Goal: Task Accomplishment & Management: Use online tool/utility

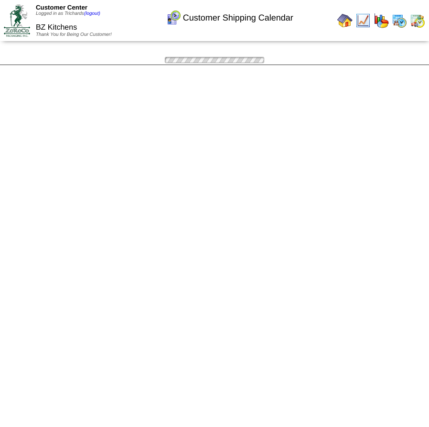
scroll to position [187, 0]
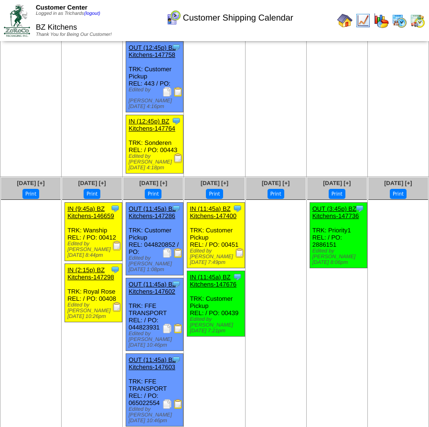
click at [348, 24] on div "Customer Shipping Calendar" at bounding box center [229, 14] width 244 height 26
click at [344, 23] on div "Customer Shipping Calendar" at bounding box center [229, 14] width 244 height 26
click at [346, 21] on div "Customer Shipping Calendar" at bounding box center [229, 14] width 244 height 26
click at [344, 28] on img at bounding box center [344, 20] width 15 height 15
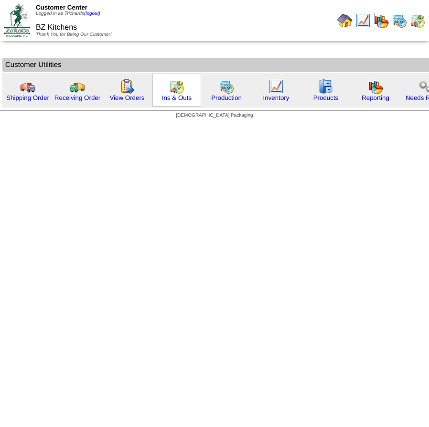
click at [172, 93] on img at bounding box center [176, 86] width 15 height 15
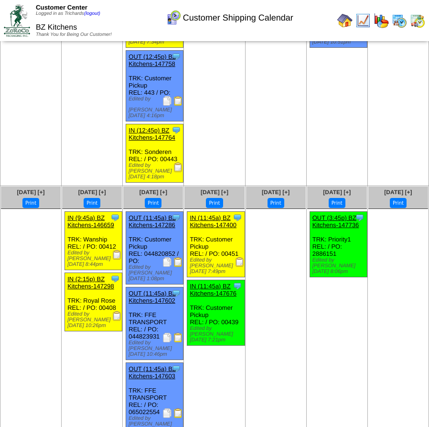
scroll to position [194, 0]
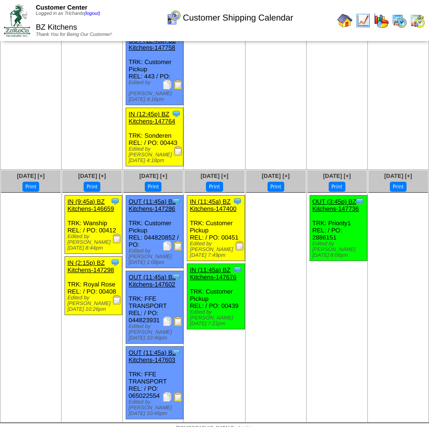
click at [165, 249] on img at bounding box center [167, 246] width 10 height 10
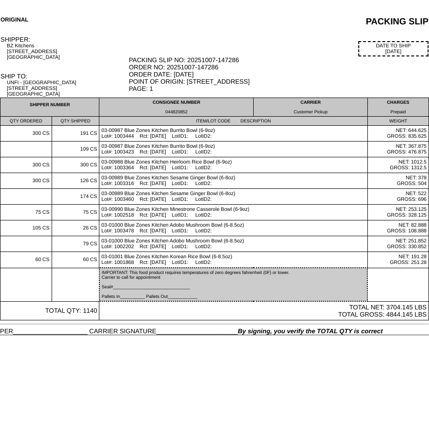
click at [171, 112] on td "CONSIGNEE NUMBER 044820852" at bounding box center [176, 107] width 154 height 19
click at [173, 114] on div "044820852" at bounding box center [176, 111] width 150 height 5
copy div "044820852"
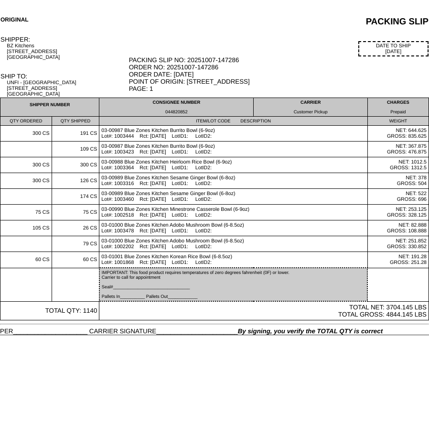
copy div "044820852"
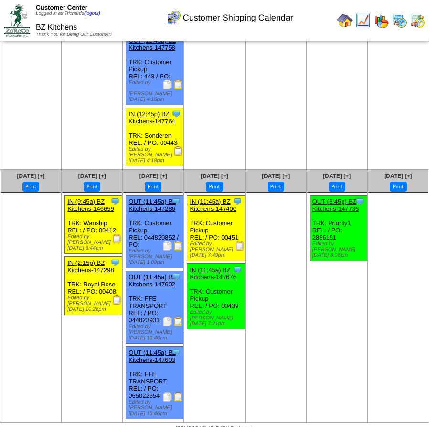
scroll to position [194, 0]
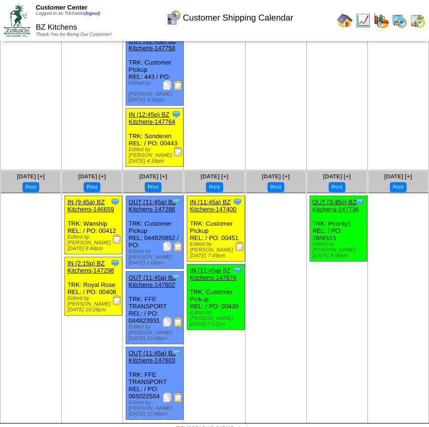
click at [164, 247] on img at bounding box center [167, 246] width 10 height 10
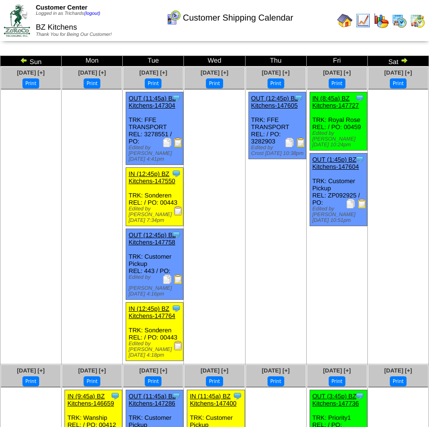
scroll to position [194, 0]
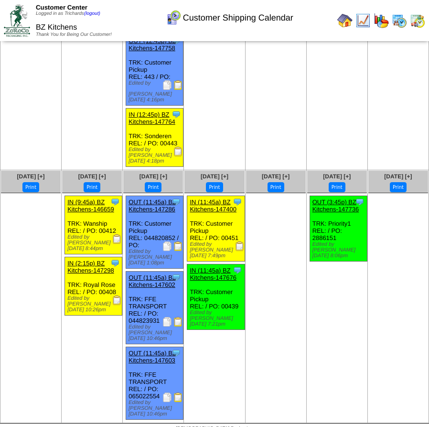
click at [166, 322] on img at bounding box center [167, 322] width 10 height 10
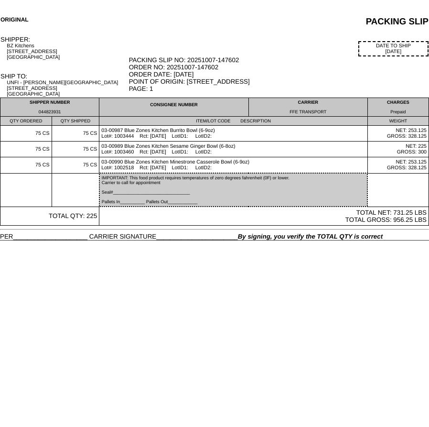
click at [51, 114] on div "044823931" at bounding box center [49, 111] width 95 height 5
copy div "044823931"
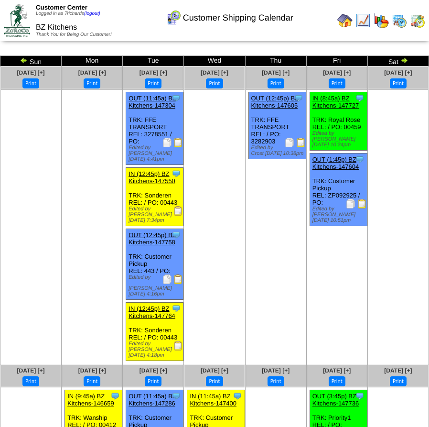
scroll to position [194, 0]
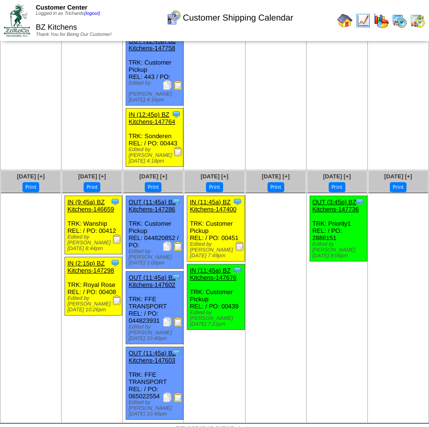
click at [163, 392] on img at bounding box center [167, 397] width 10 height 10
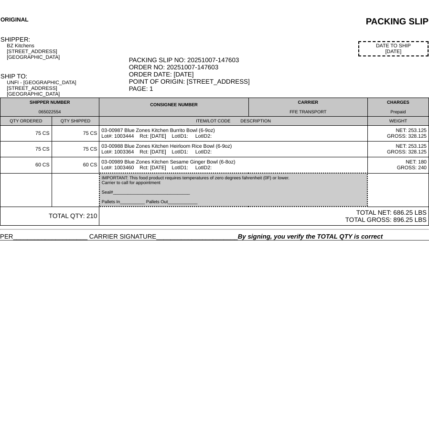
click at [58, 114] on div "065022554" at bounding box center [49, 111] width 95 height 5
copy div "065022554"
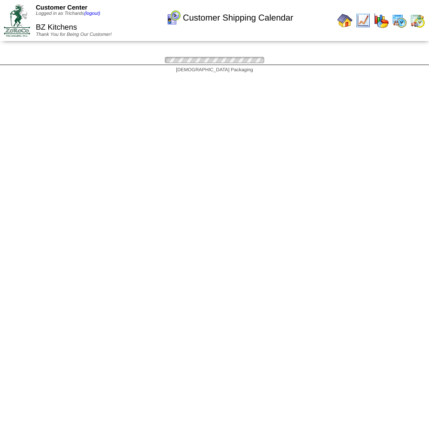
scroll to position [194, 0]
